Goal: Answer question/provide support: Share knowledge or assist other users

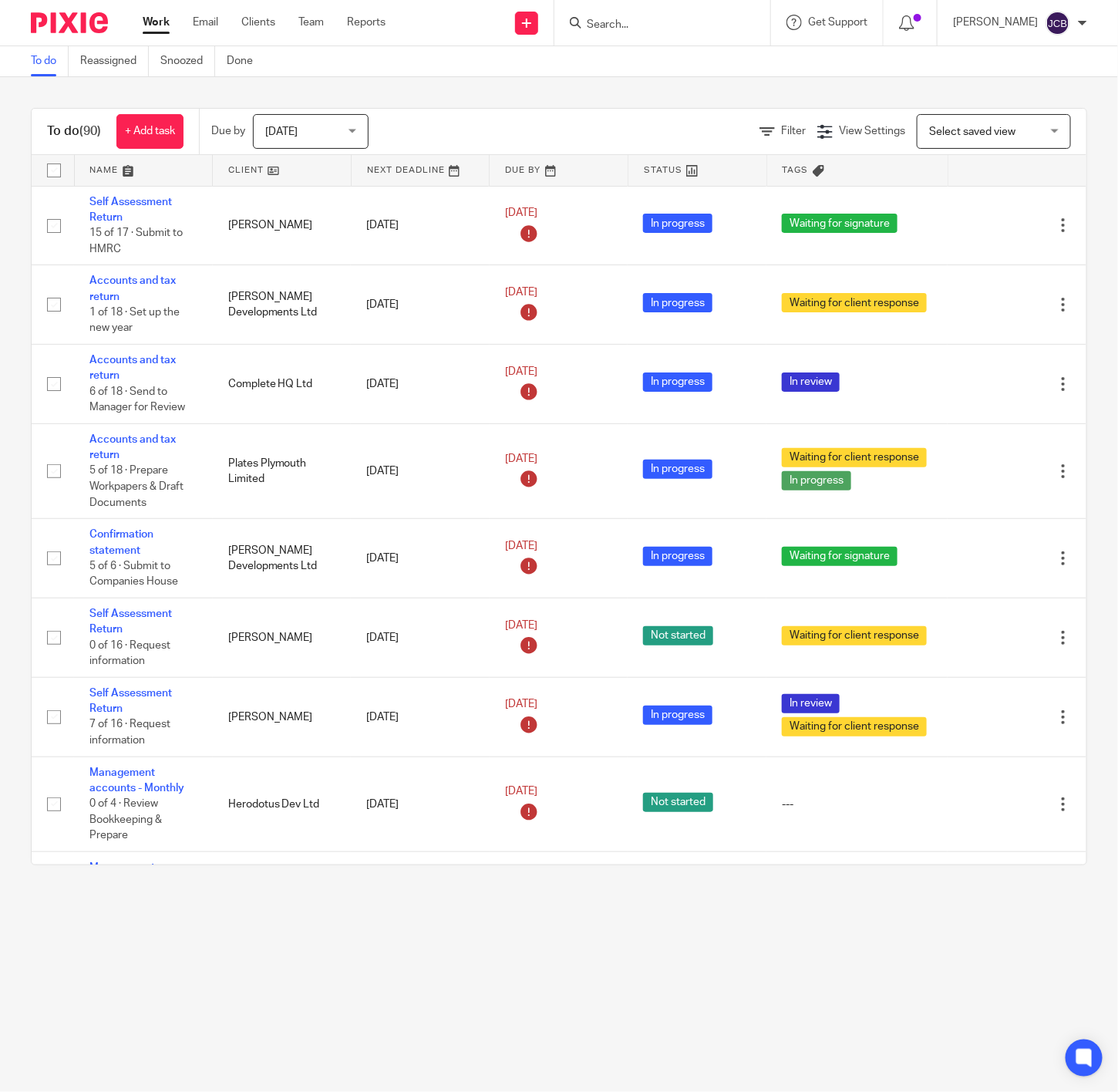
click at [621, 24] on input "Search" at bounding box center [655, 25] width 139 height 14
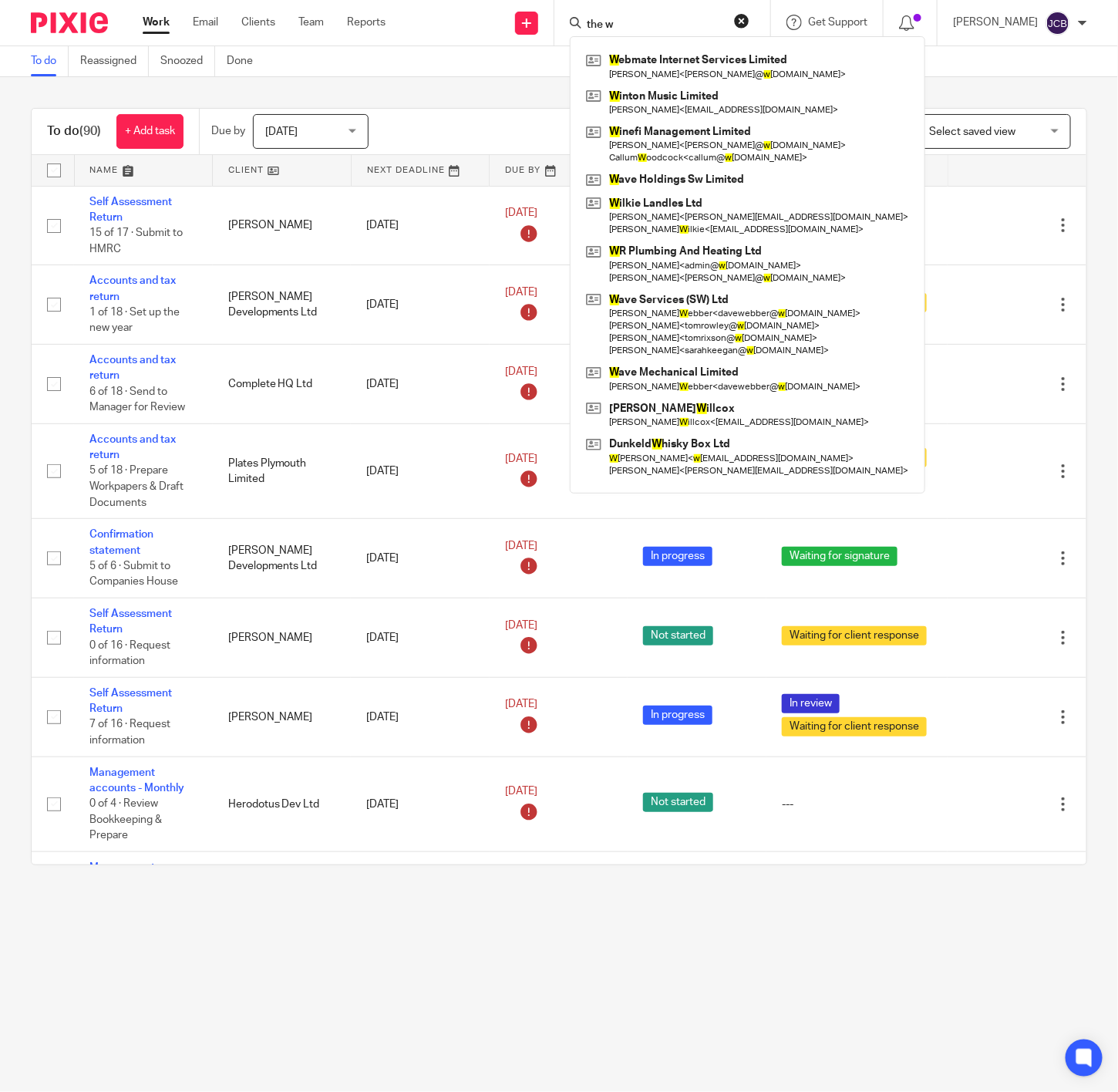
click at [625, 26] on input "the w" at bounding box center [655, 25] width 139 height 14
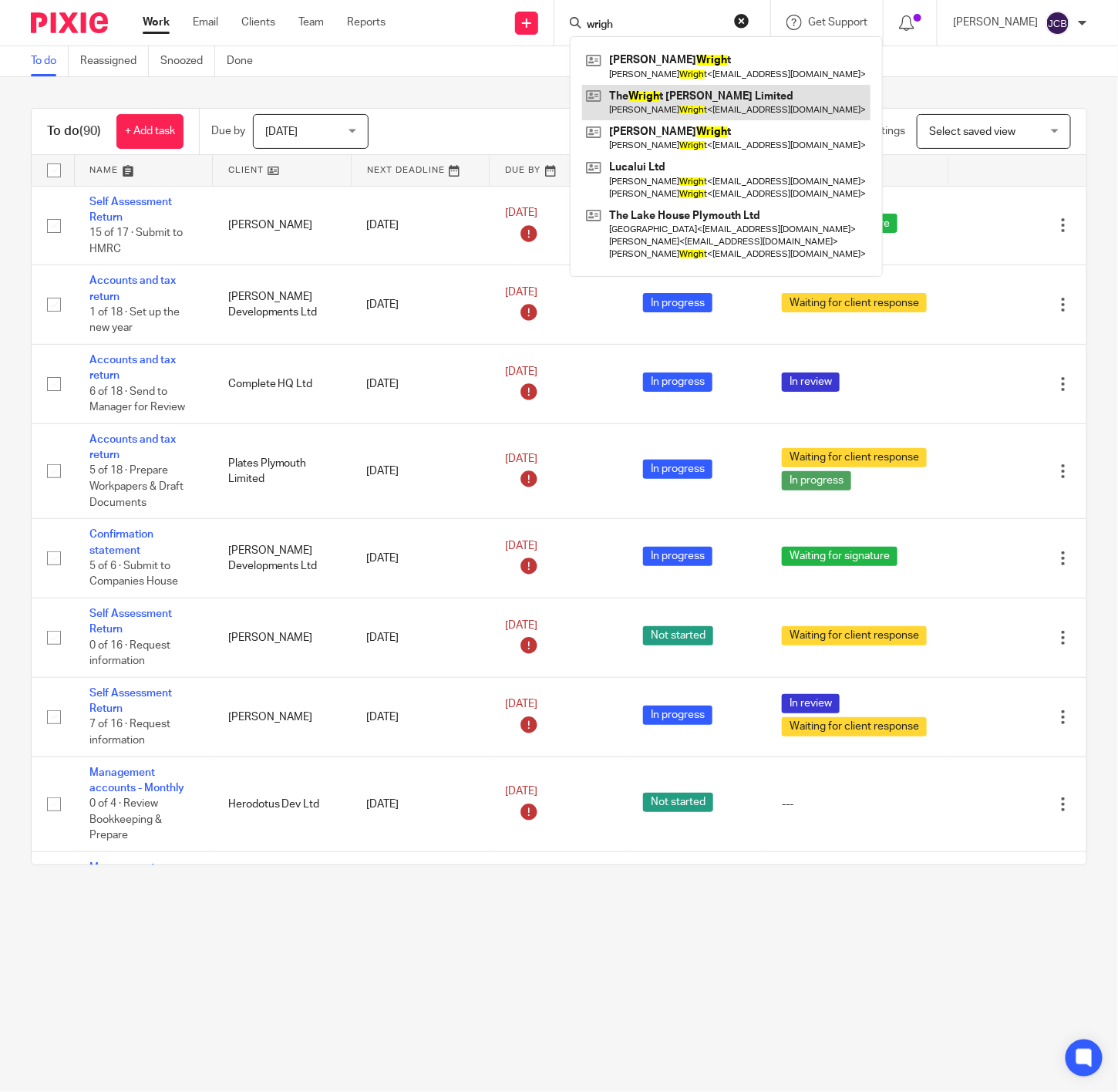
type input "wrigh"
click at [670, 88] on link at bounding box center [726, 102] width 288 height 36
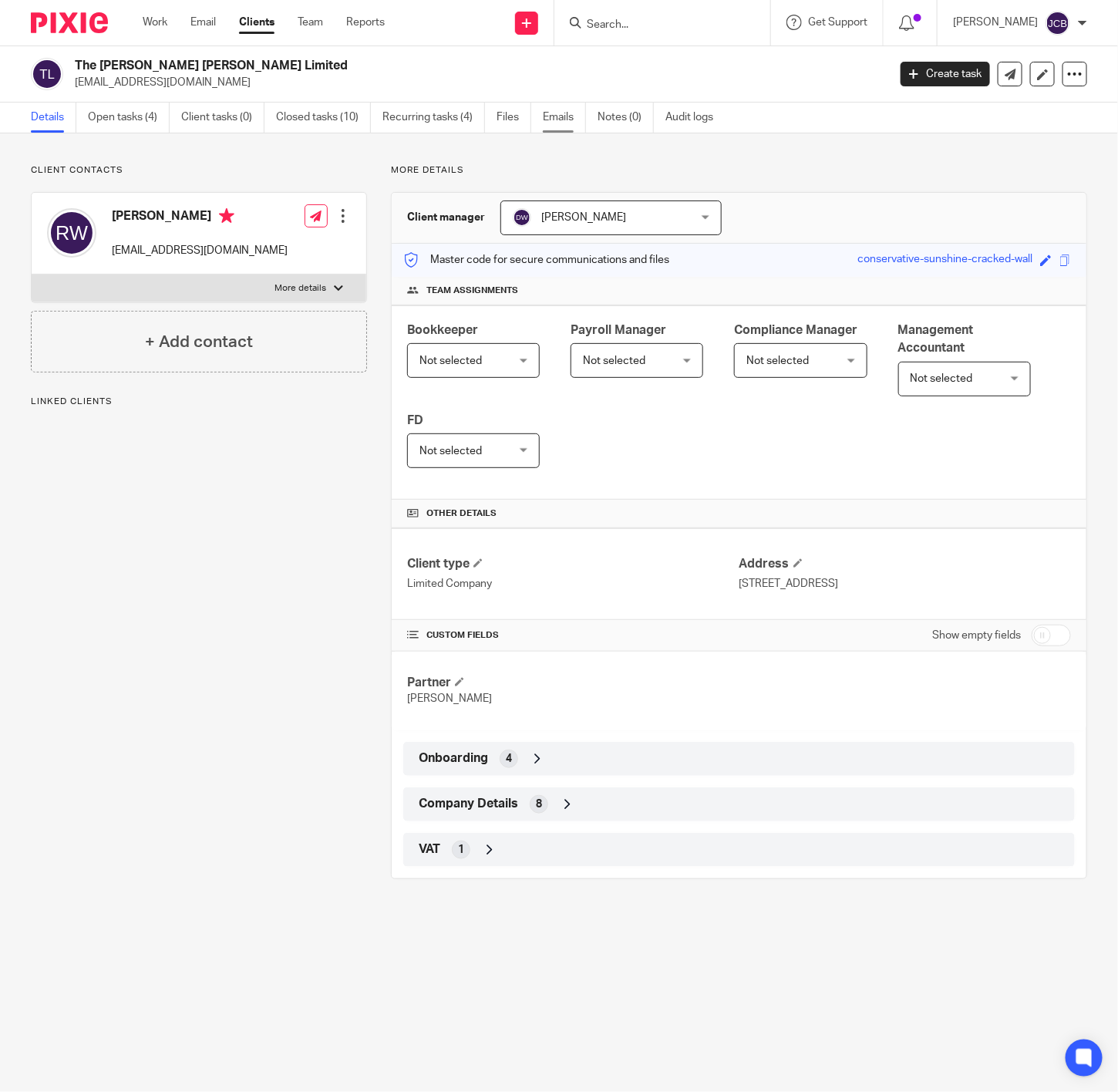
click at [555, 120] on link "Emails" at bounding box center [565, 118] width 43 height 30
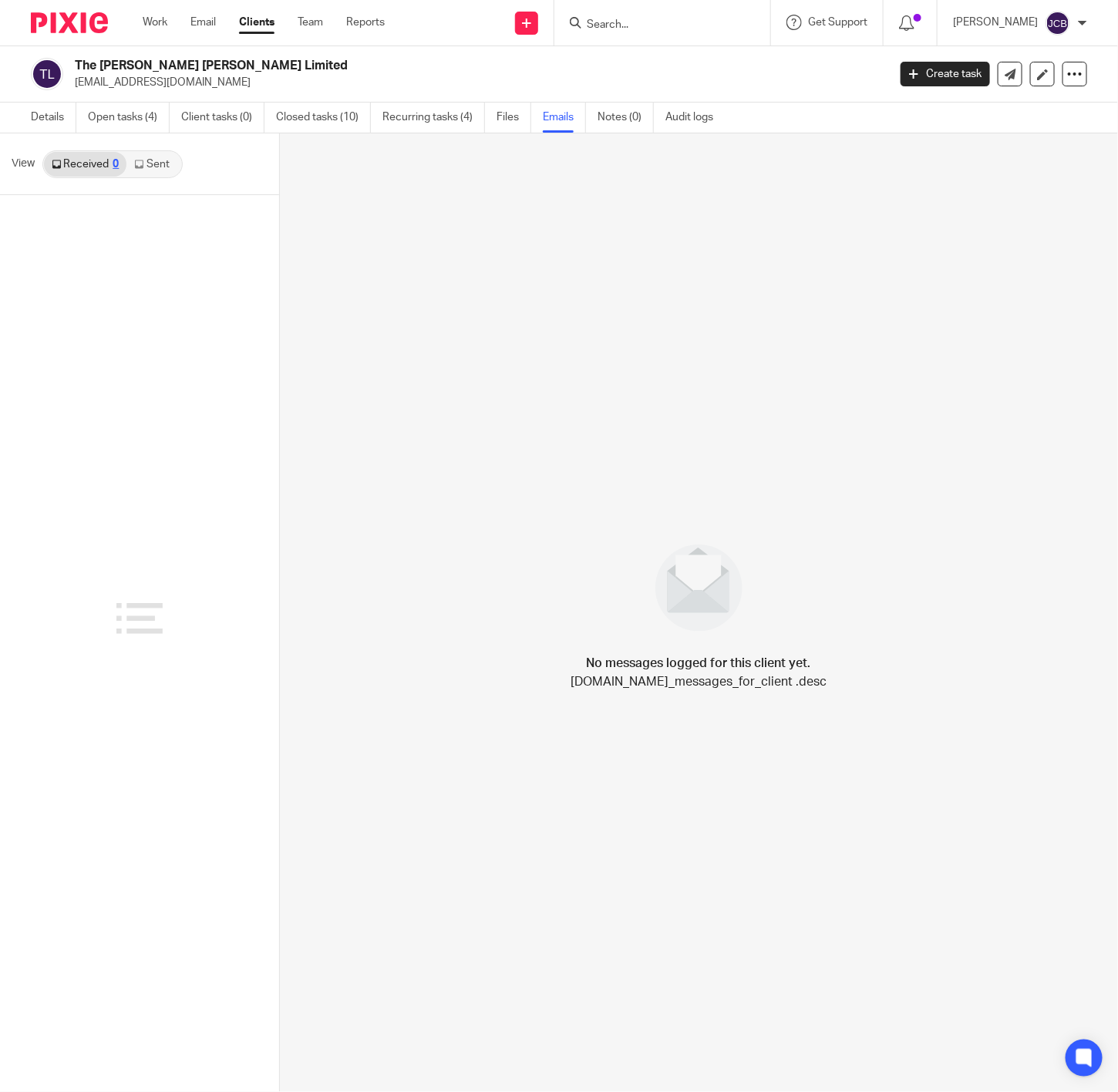
click at [149, 163] on link "Sent" at bounding box center [153, 163] width 54 height 24
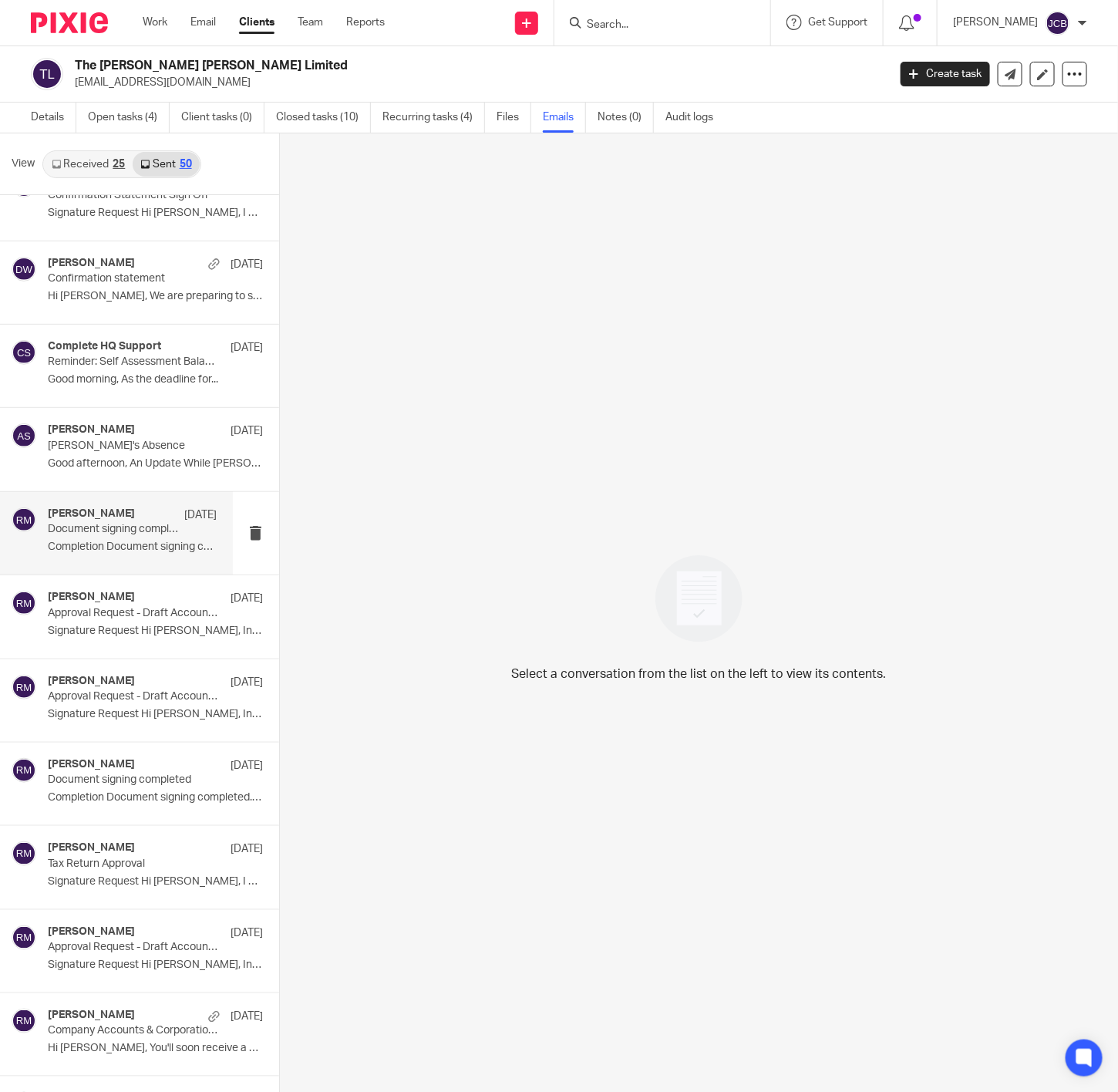
scroll to position [231, 0]
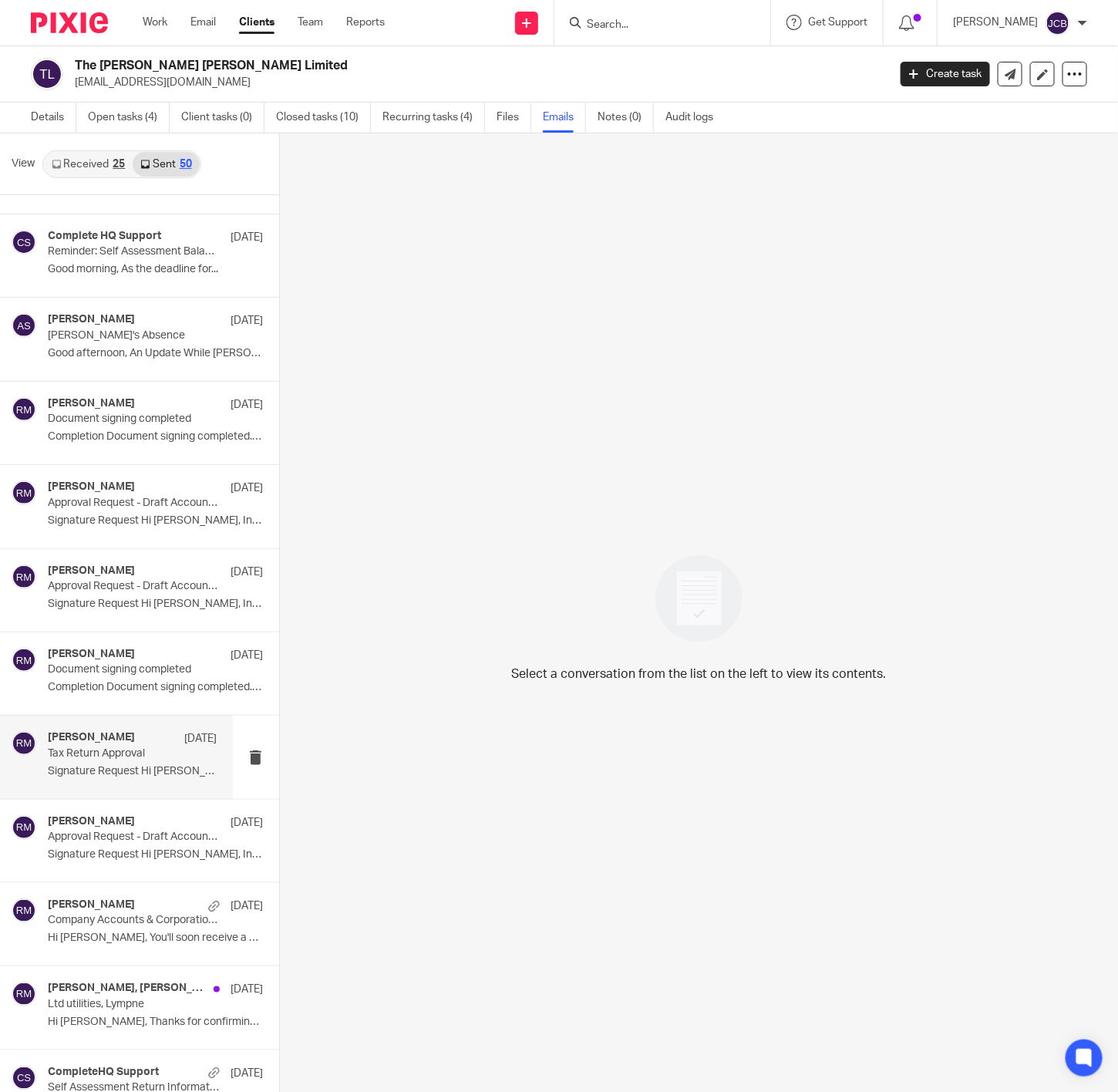
click at [118, 743] on div "Rob Moore 29 Oct" at bounding box center [133, 739] width 170 height 16
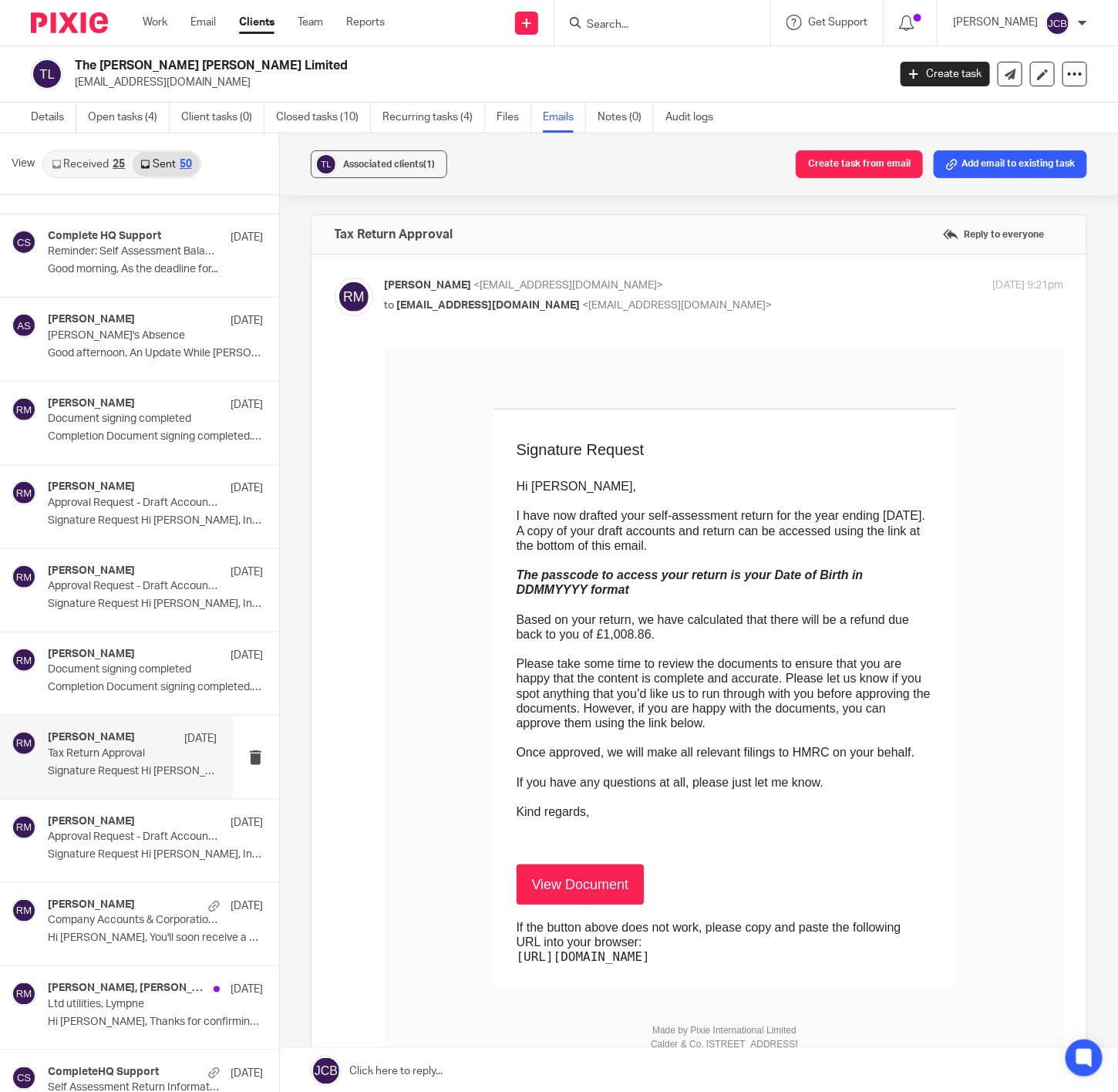
scroll to position [0, 0]
click at [129, 835] on p "Approval Request - Draft Accounts & Corporation Tax Return" at bounding box center [116, 837] width 136 height 13
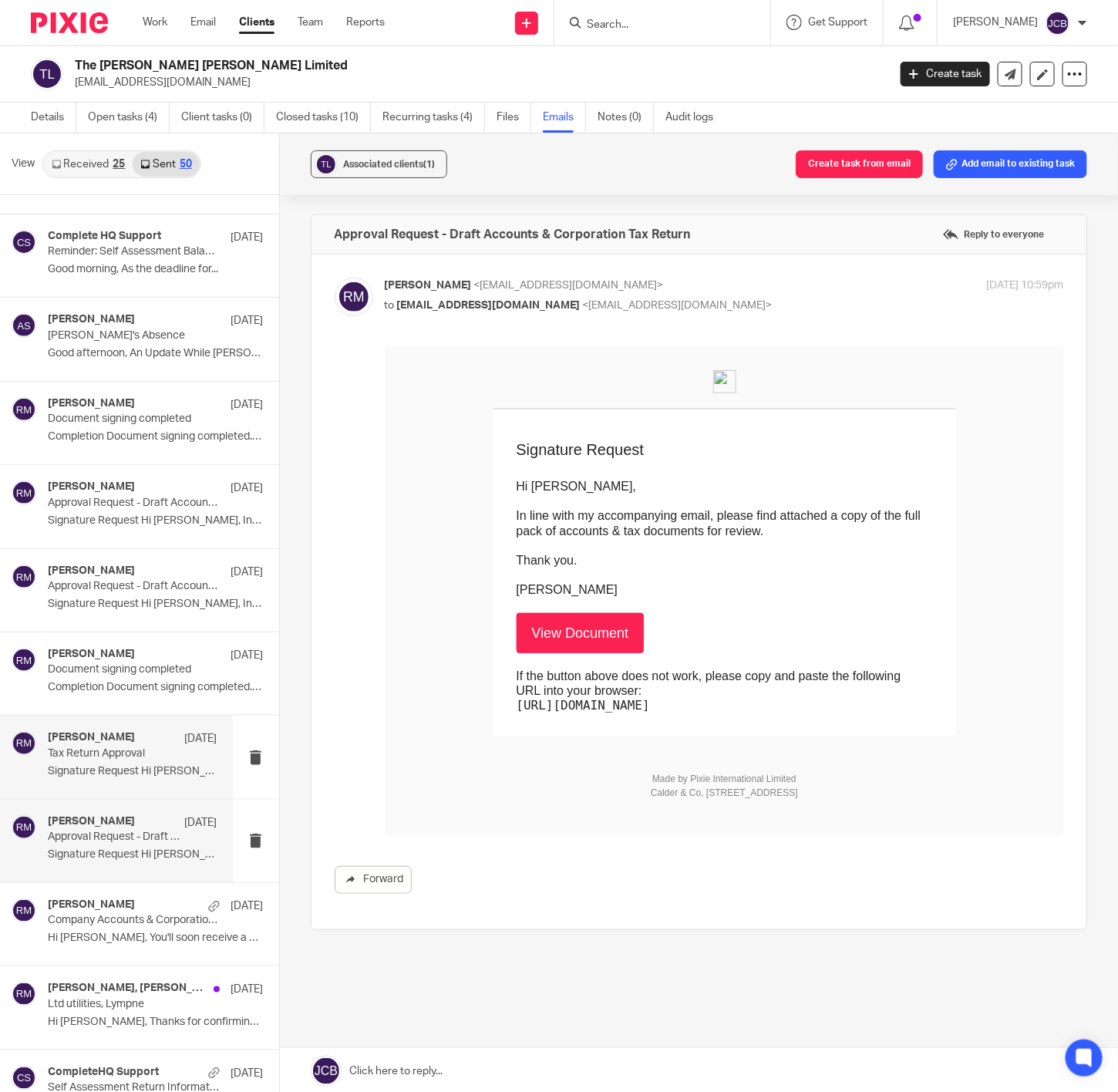
click at [114, 752] on p "Tax Return Approval" at bounding box center [116, 753] width 136 height 13
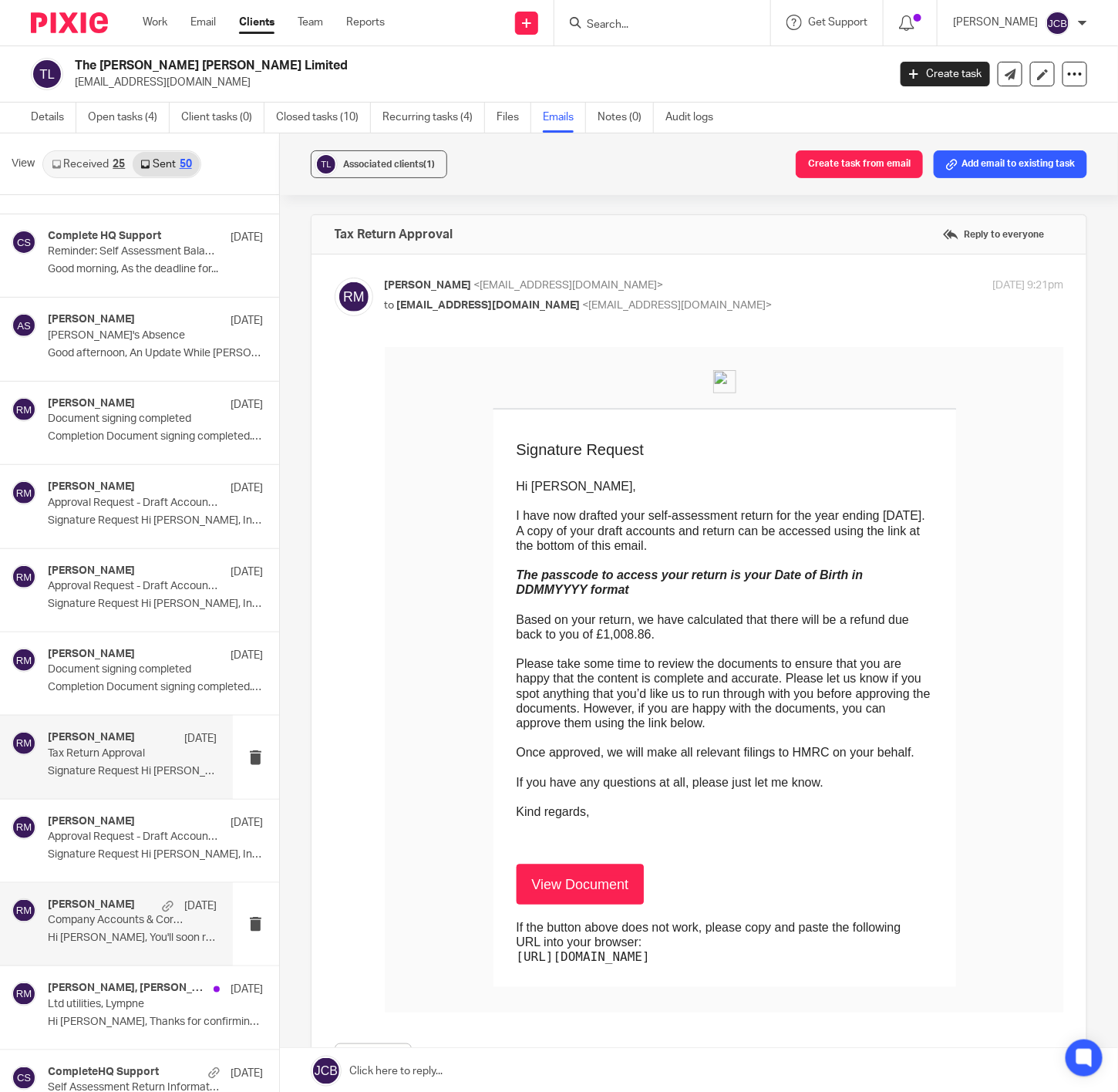
click at [102, 911] on h4 "[PERSON_NAME]" at bounding box center [92, 905] width 87 height 13
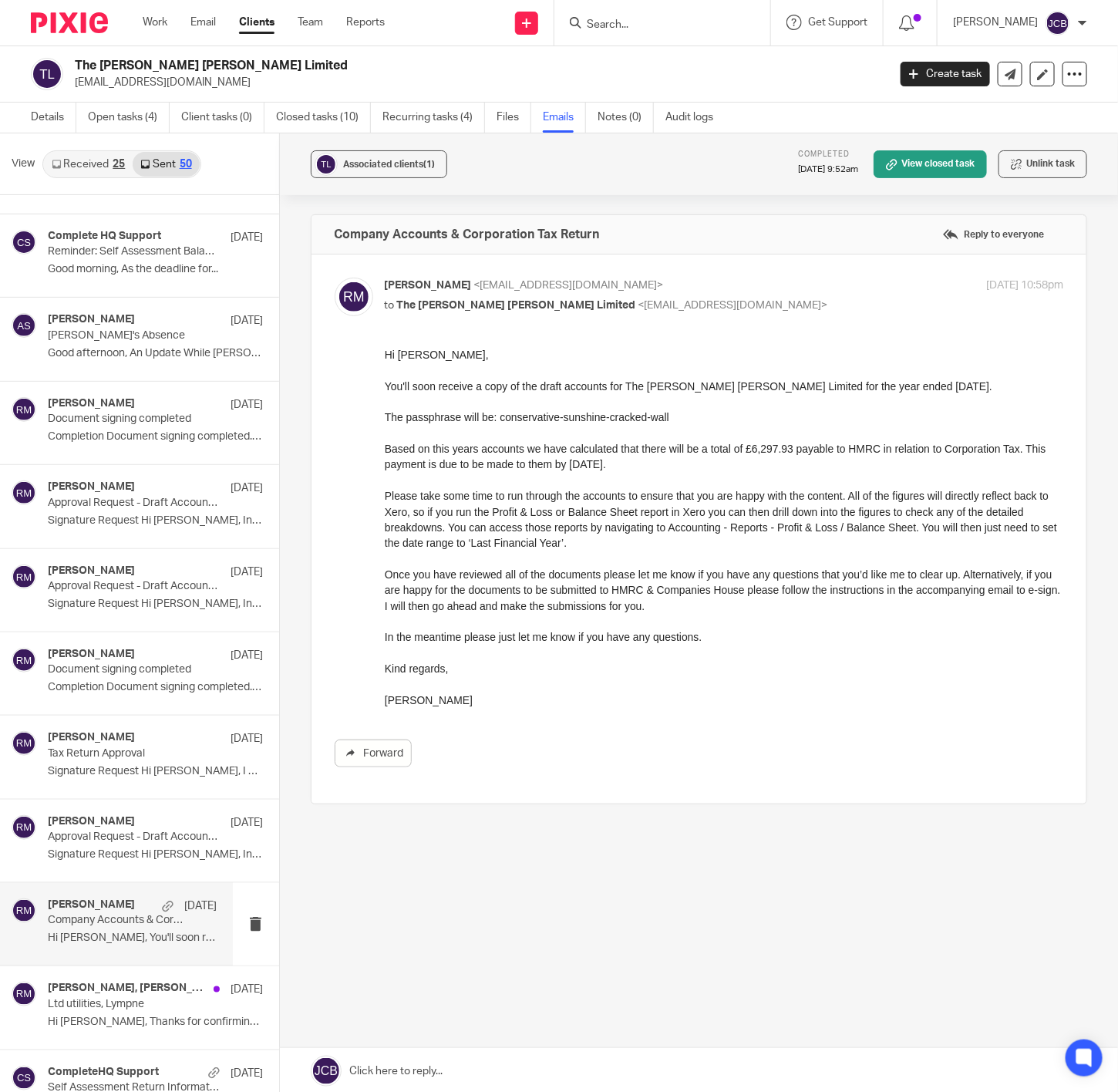
drag, startPoint x: 759, startPoint y: 794, endPoint x: 481, endPoint y: 500, distance: 404.6
drag, startPoint x: 384, startPoint y: 447, endPoint x: 483, endPoint y: 584, distance: 169.0
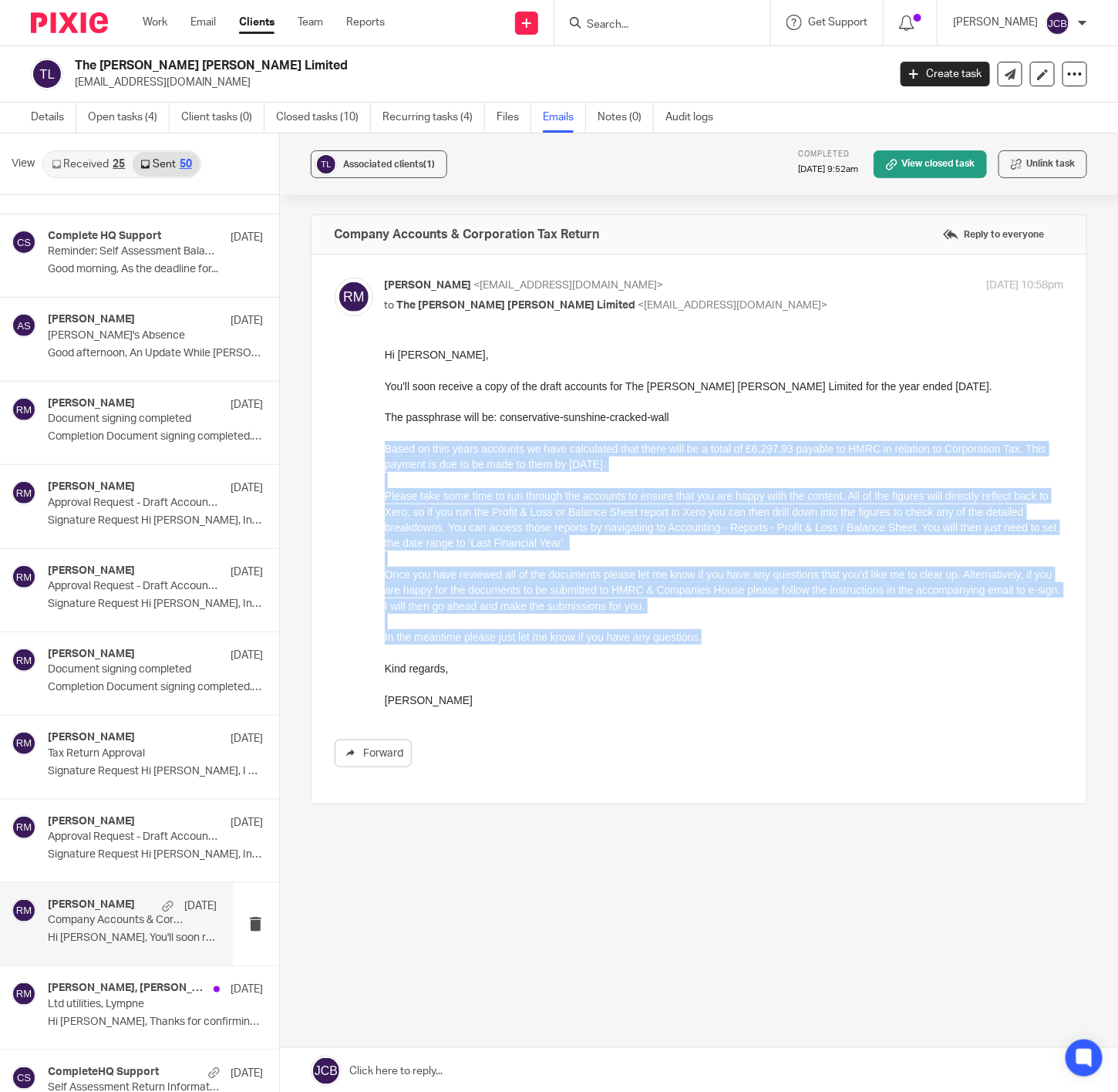
drag, startPoint x: 704, startPoint y: 640, endPoint x: 750, endPoint y: 789, distance: 155.9
click at [384, 441] on html "Hi Richard, You'll soon receive a copy of the draft accounts for The Wright Bar…" at bounding box center [723, 527] width 679 height 362
copy div "Based on this years accounts we have calculated that there will be a total of £…"
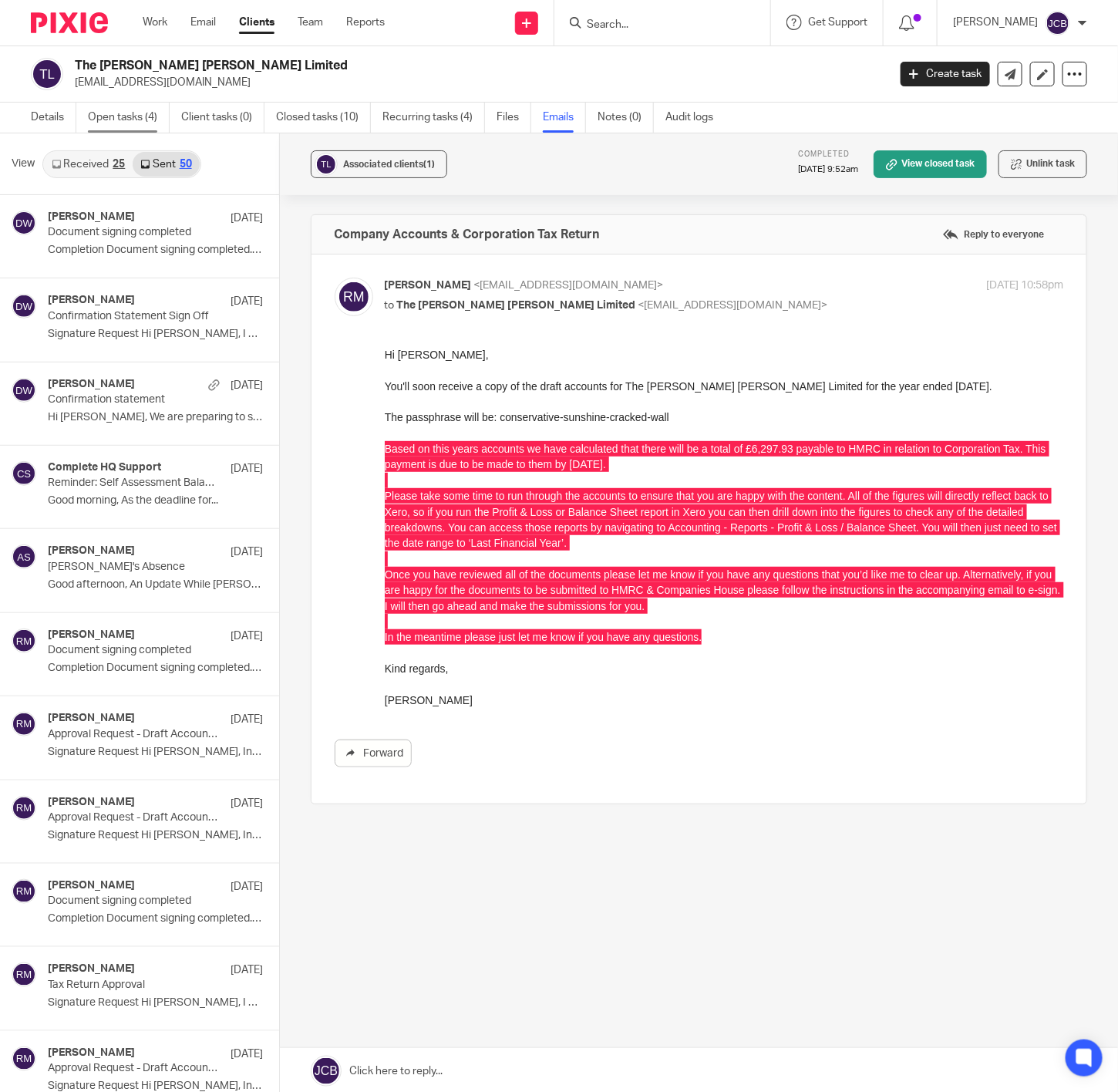
click at [120, 120] on link "Open tasks (4)" at bounding box center [129, 118] width 82 height 30
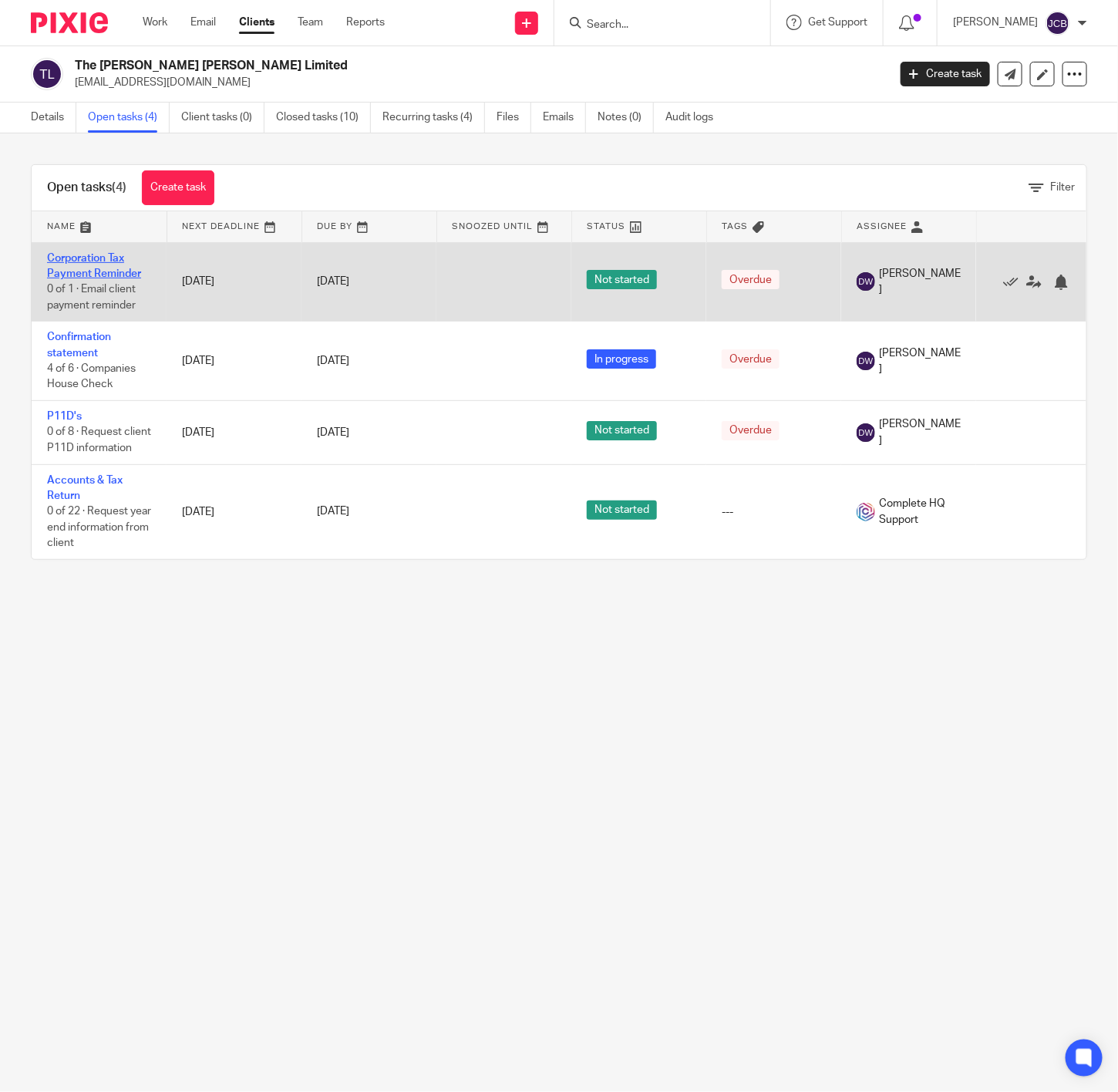
click at [110, 268] on link "Corporation Tax Payment Reminder" at bounding box center [94, 265] width 94 height 26
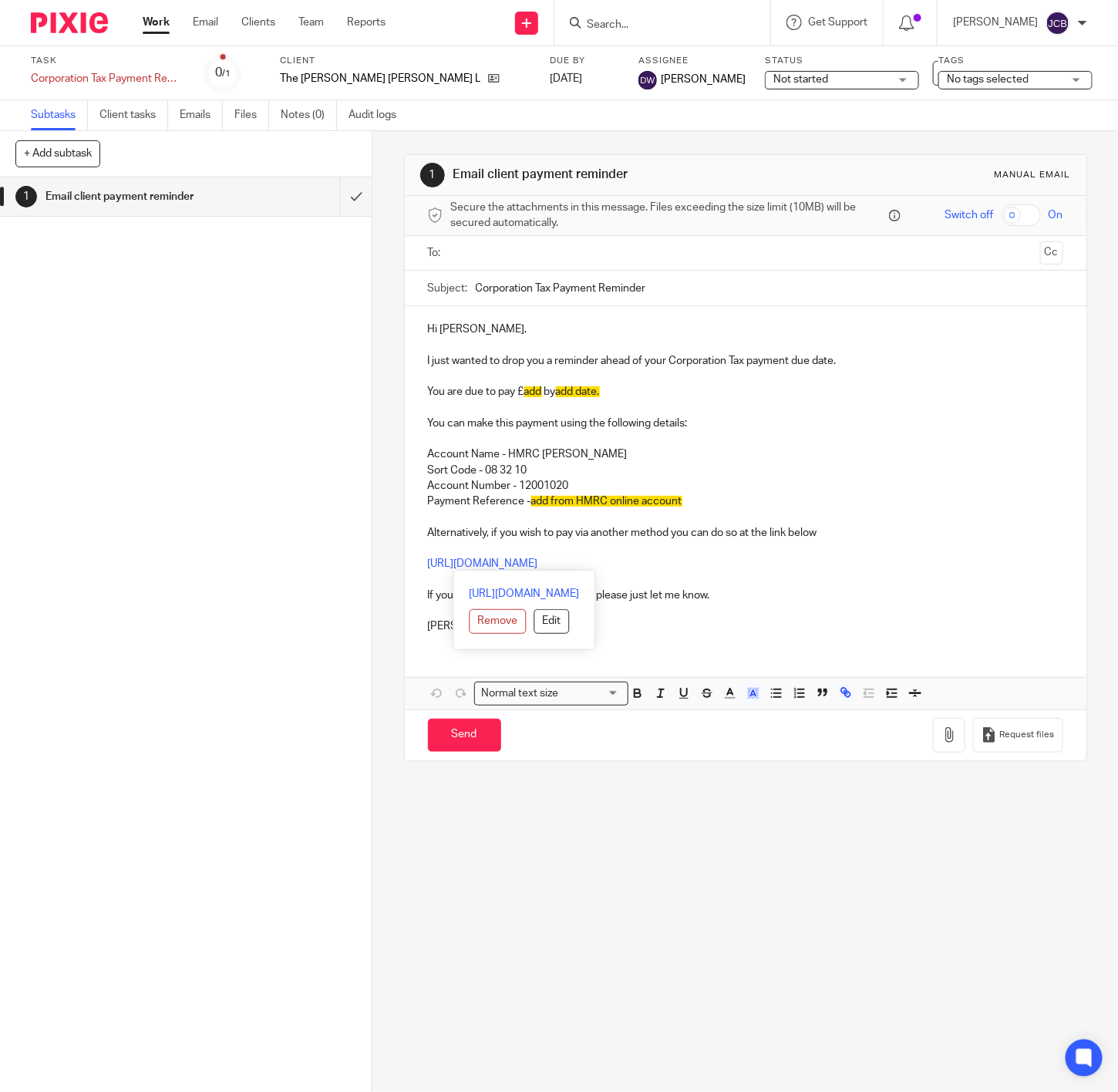
drag, startPoint x: 418, startPoint y: 422, endPoint x: 685, endPoint y: 567, distance: 303.8
click at [685, 567] on div "Hi Richard, I just wanted to drop you a reminder ahead of your Corporation Tax …" at bounding box center [745, 476] width 681 height 340
copy div "You can make this payment using the following details: Account Name - HMRC Ship…"
